Goal: Task Accomplishment & Management: Use online tool/utility

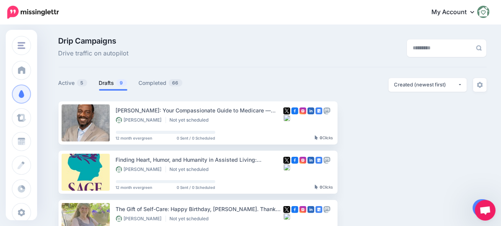
click at [107, 83] on link "Drafts 9" at bounding box center [113, 82] width 28 height 9
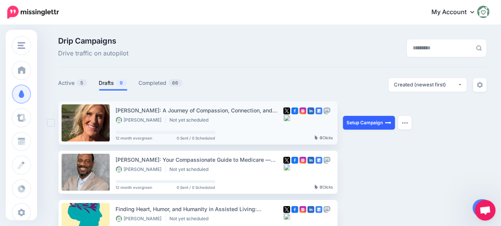
click at [363, 126] on link "Setup Campaign" at bounding box center [369, 123] width 52 height 14
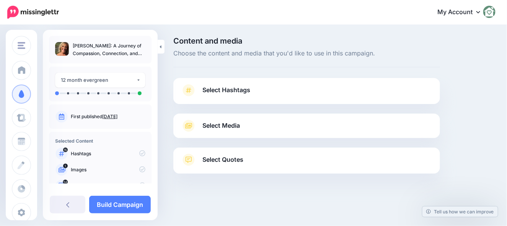
click at [210, 90] on span "Select Hashtags" at bounding box center [226, 90] width 48 height 10
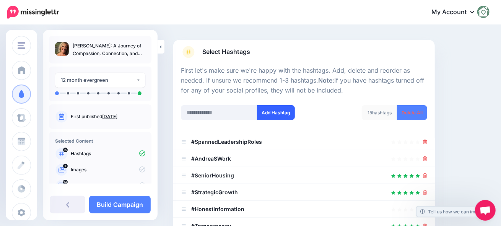
scroll to position [115, 0]
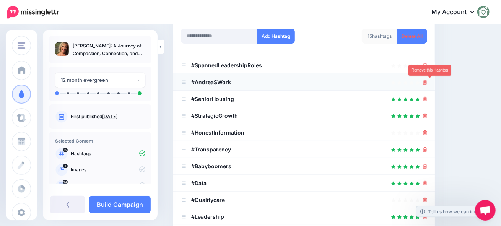
click at [427, 81] on icon at bounding box center [425, 82] width 4 height 5
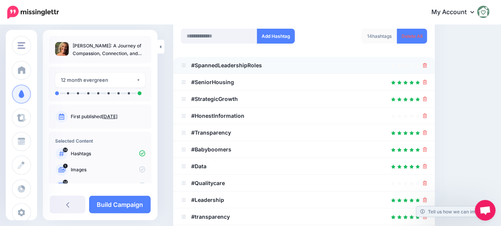
click at [427, 65] on icon at bounding box center [425, 65] width 4 height 5
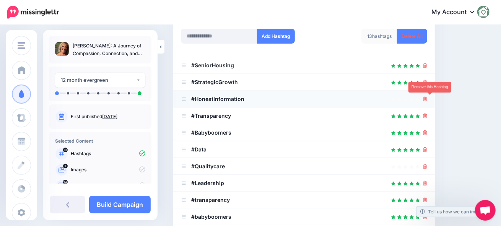
click at [427, 101] on icon at bounding box center [425, 99] width 4 height 5
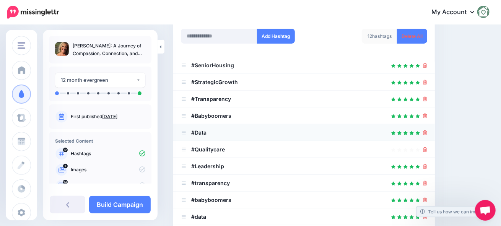
click at [427, 133] on div at bounding box center [304, 132] width 246 height 9
click at [427, 133] on icon at bounding box center [425, 132] width 4 height 5
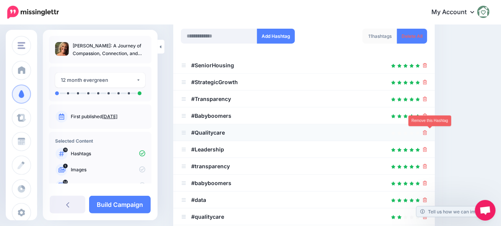
click at [427, 134] on icon at bounding box center [425, 132] width 4 height 5
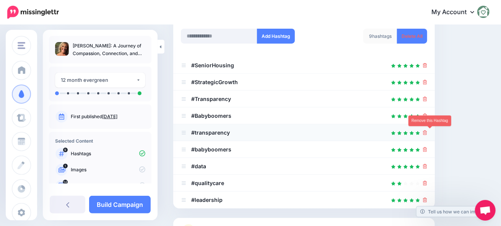
click at [427, 133] on icon at bounding box center [425, 132] width 4 height 5
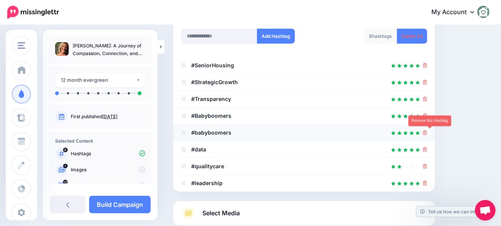
click at [427, 133] on icon at bounding box center [425, 132] width 4 height 5
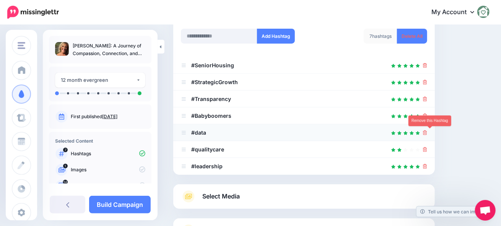
click at [427, 134] on icon at bounding box center [425, 132] width 4 height 5
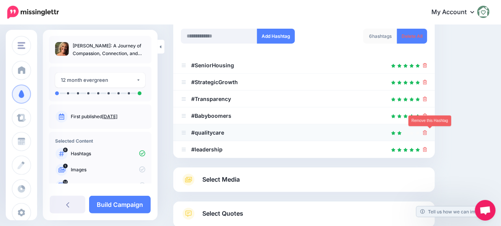
click at [427, 131] on icon at bounding box center [425, 132] width 4 height 5
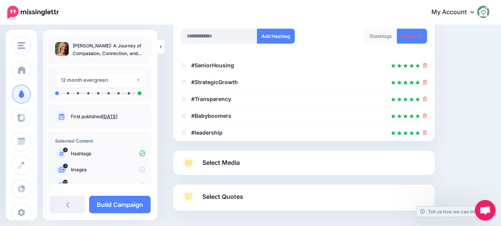
click at [429, 148] on div at bounding box center [304, 146] width 262 height 10
click at [427, 134] on icon at bounding box center [425, 132] width 4 height 5
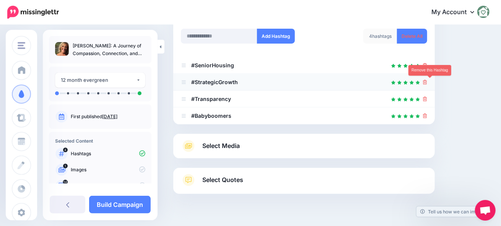
click at [427, 81] on icon at bounding box center [425, 82] width 4 height 5
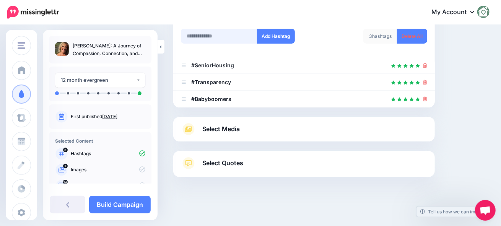
click at [215, 34] on input "text" at bounding box center [219, 36] width 76 height 15
type input "*******"
click at [275, 35] on button "Add Hashtag" at bounding box center [276, 36] width 38 height 15
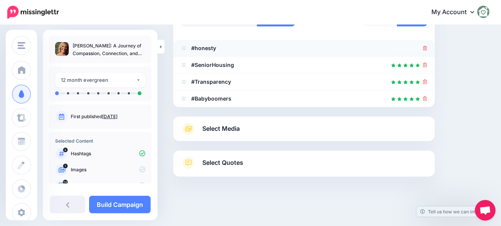
scroll to position [17, 0]
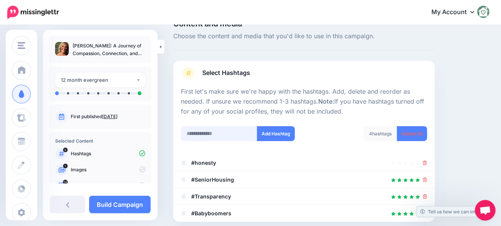
click at [206, 131] on input "text" at bounding box center [219, 133] width 76 height 15
type input "*******"
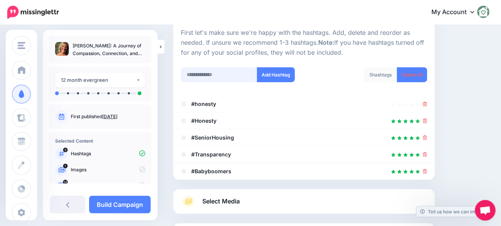
scroll to position [76, 0]
click at [427, 104] on icon at bounding box center [425, 103] width 4 height 5
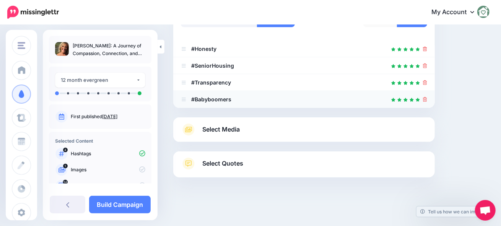
scroll to position [132, 0]
click at [246, 131] on link "Select Media" at bounding box center [304, 129] width 246 height 12
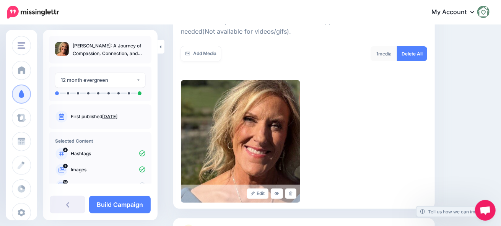
scroll to position [197, 0]
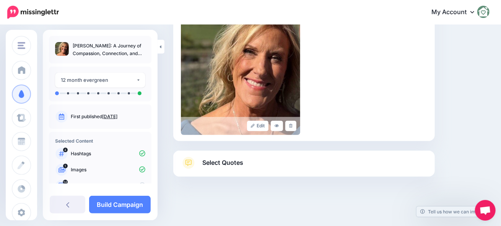
click at [292, 164] on link "Select Quotes" at bounding box center [304, 167] width 246 height 20
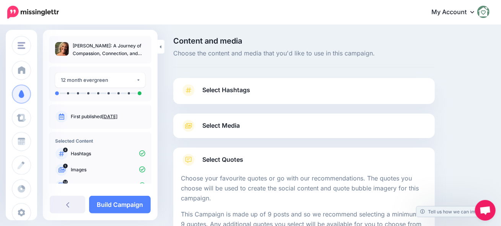
scroll to position [115, 0]
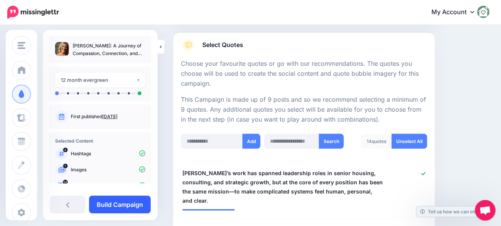
click at [109, 205] on link "Build Campaign" at bounding box center [120, 205] width 62 height 18
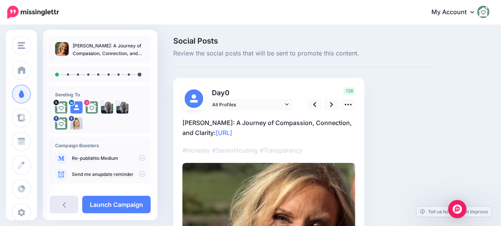
click at [67, 203] on link at bounding box center [64, 205] width 29 height 18
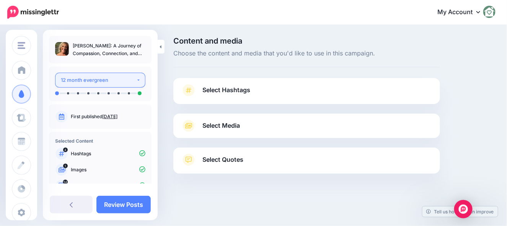
click at [129, 81] on div "12 month evergreen" at bounding box center [98, 80] width 75 height 9
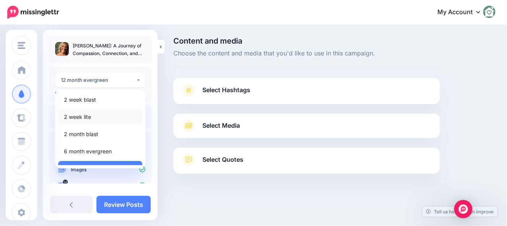
click at [98, 119] on link "2 week lite" at bounding box center [100, 116] width 84 height 15
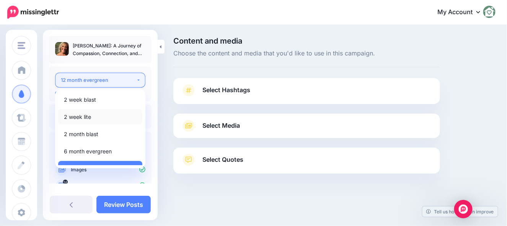
select select "******"
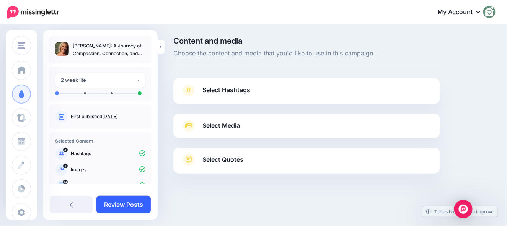
click at [123, 209] on link "Review Posts" at bounding box center [123, 205] width 54 height 18
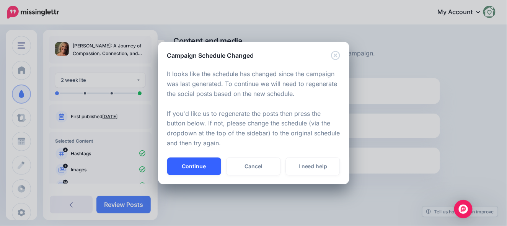
click at [205, 165] on button "Continue" at bounding box center [194, 167] width 54 height 18
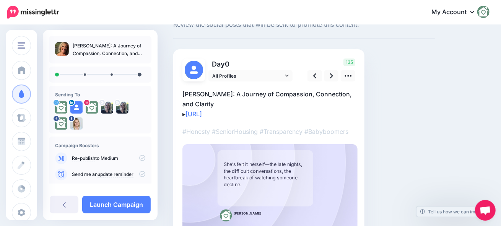
scroll to position [38, 0]
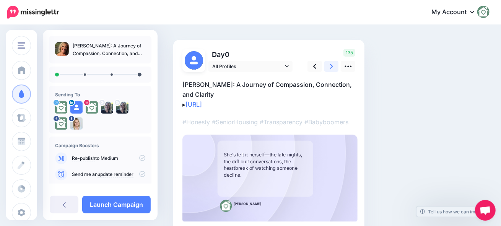
click at [328, 64] on link at bounding box center [331, 66] width 15 height 11
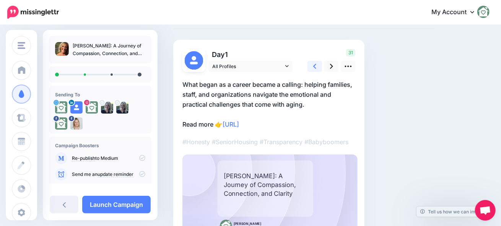
click at [313, 70] on icon at bounding box center [314, 66] width 3 height 8
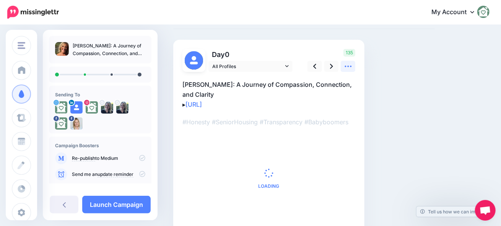
click at [345, 67] on icon at bounding box center [348, 67] width 7 height 2
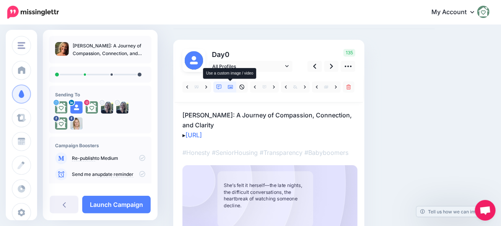
click at [229, 87] on icon at bounding box center [230, 87] width 5 height 5
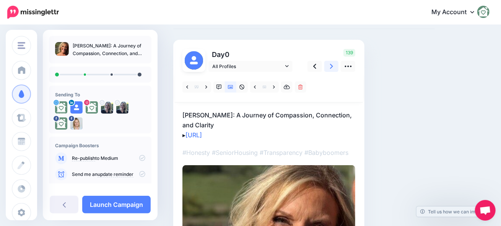
click at [330, 65] on icon at bounding box center [331, 66] width 3 height 8
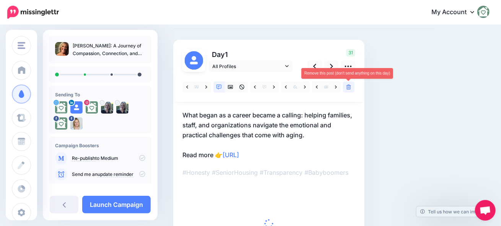
click at [351, 87] on link at bounding box center [348, 86] width 11 height 11
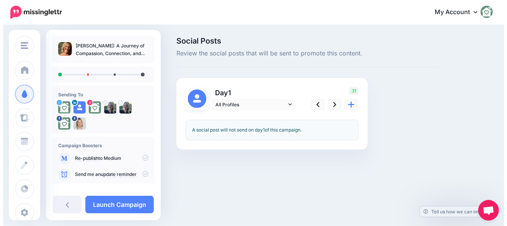
scroll to position [0, 0]
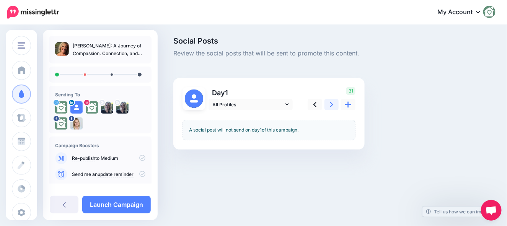
click at [330, 103] on icon at bounding box center [331, 105] width 3 height 8
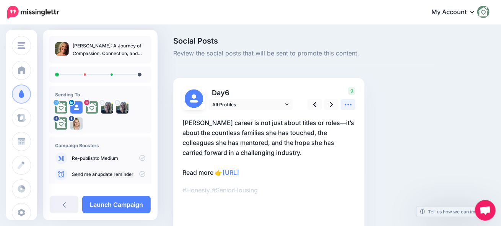
click at [348, 102] on icon at bounding box center [348, 105] width 8 height 8
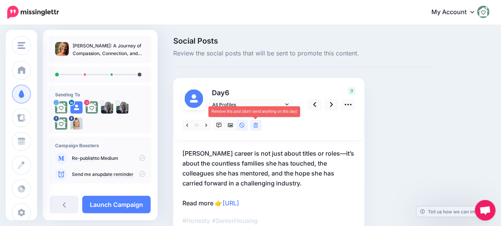
click at [258, 125] on link at bounding box center [255, 125] width 11 height 11
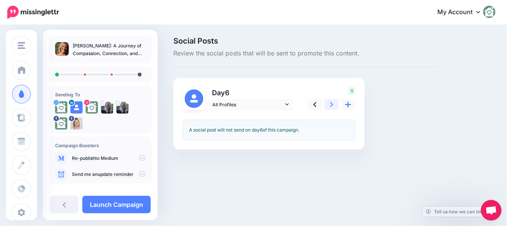
click at [332, 103] on icon at bounding box center [331, 105] width 3 height 8
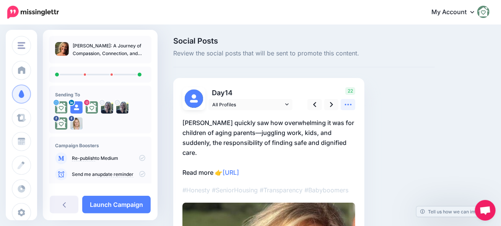
click at [350, 104] on icon at bounding box center [348, 105] width 8 height 8
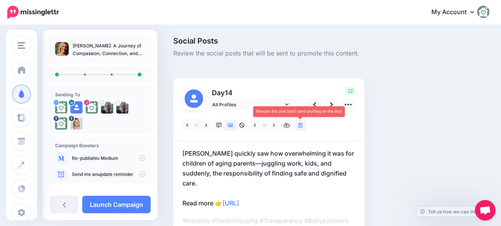
click at [301, 126] on icon at bounding box center [300, 125] width 5 height 5
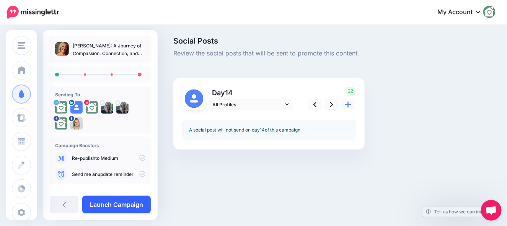
click at [117, 206] on link "Launch Campaign" at bounding box center [116, 205] width 68 height 18
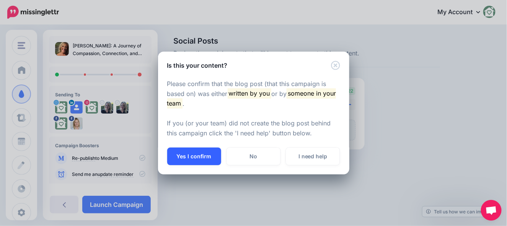
click at [194, 162] on button "Yes I confirm" at bounding box center [194, 157] width 54 height 18
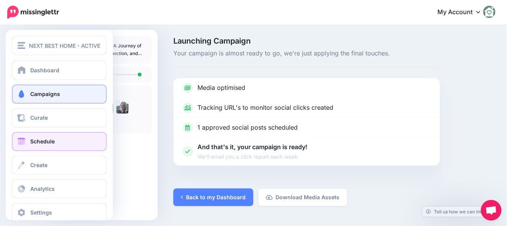
click at [38, 144] on span "Schedule" at bounding box center [42, 141] width 24 height 7
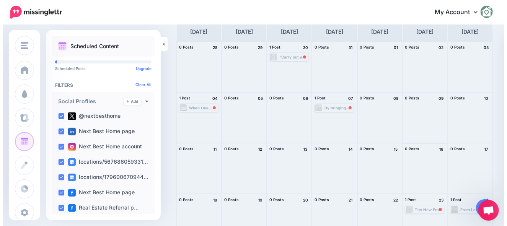
scroll to position [110, 0]
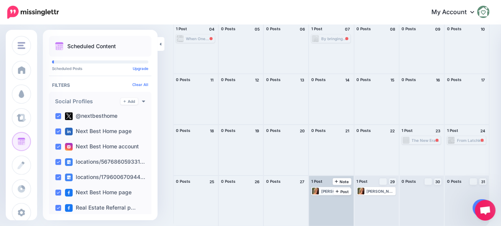
click at [328, 193] on div "[PERSON_NAME]: A Journey of Compassion, Connection, and Clarity ▸ [URL] #Honest…" at bounding box center [335, 191] width 28 height 5
click at [325, 200] on span "Edit" at bounding box center [323, 200] width 6 height 4
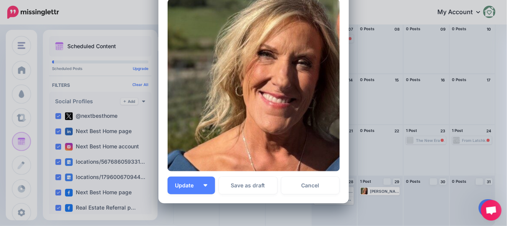
scroll to position [161, 0]
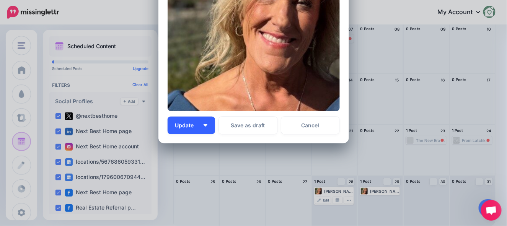
click at [186, 123] on span "Update" at bounding box center [187, 125] width 24 height 5
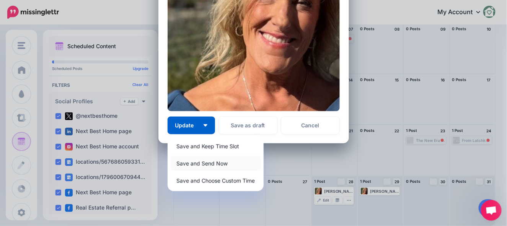
click at [190, 164] on link "Save and Send Now" at bounding box center [216, 163] width 90 height 15
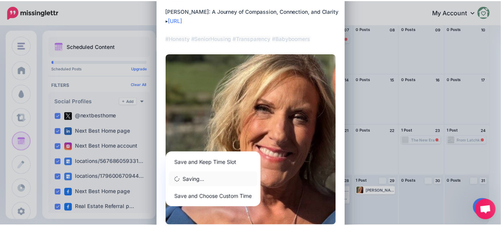
scroll to position [8, 0]
